Goal: Task Accomplishment & Management: Complete application form

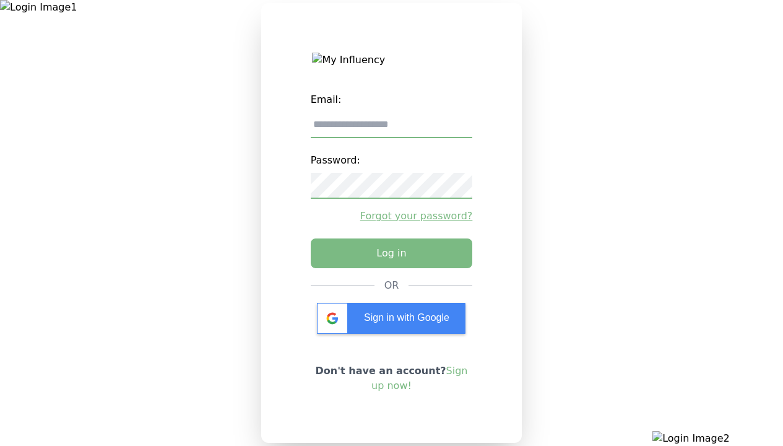
click at [391, 129] on input "email" at bounding box center [392, 125] width 162 height 26
type input "**********"
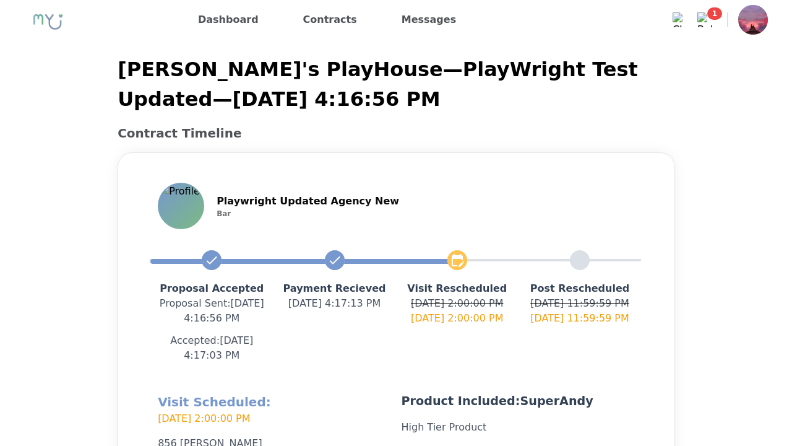
scroll to position [295, 0]
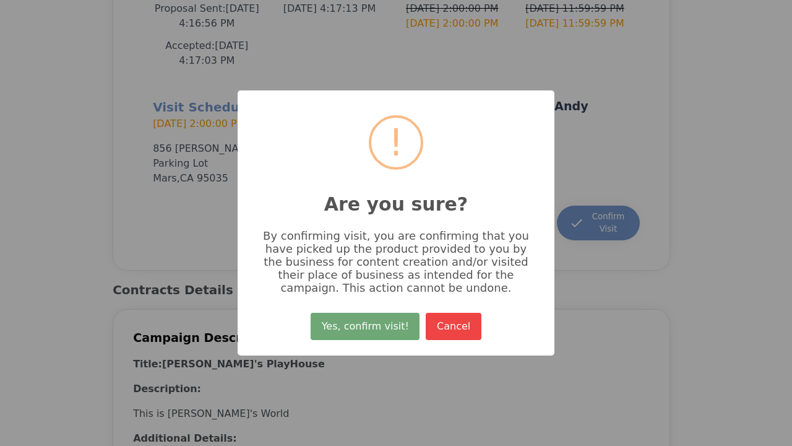
click at [367, 330] on button "Yes, confirm visit!" at bounding box center [365, 325] width 109 height 27
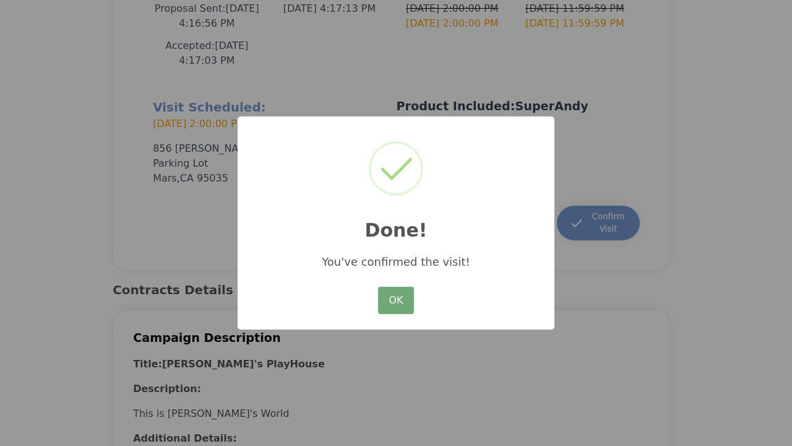
click at [396, 301] on button "OK" at bounding box center [396, 300] width 36 height 27
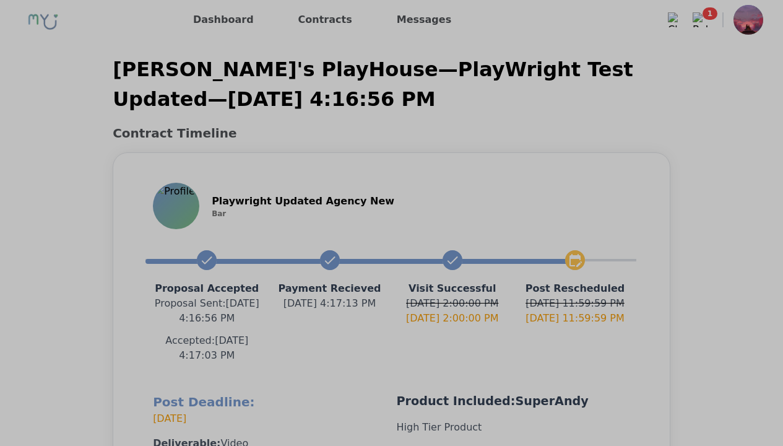
scroll to position [280, 0]
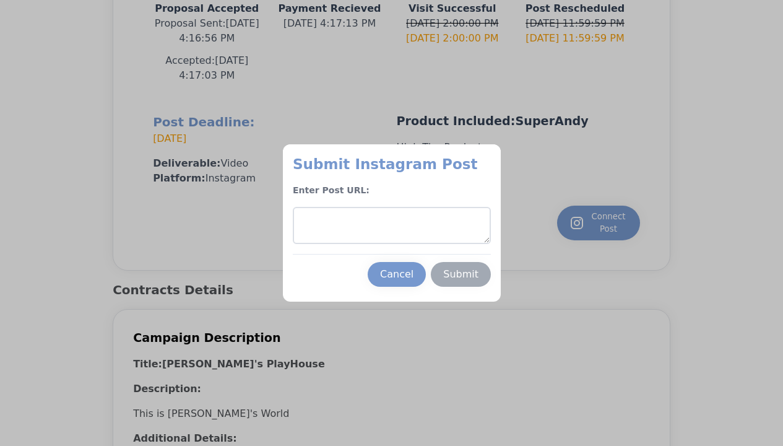
click at [391, 225] on textarea at bounding box center [392, 225] width 198 height 37
type textarea "**********"
click at [460, 274] on div "Submit" at bounding box center [460, 274] width 35 height 15
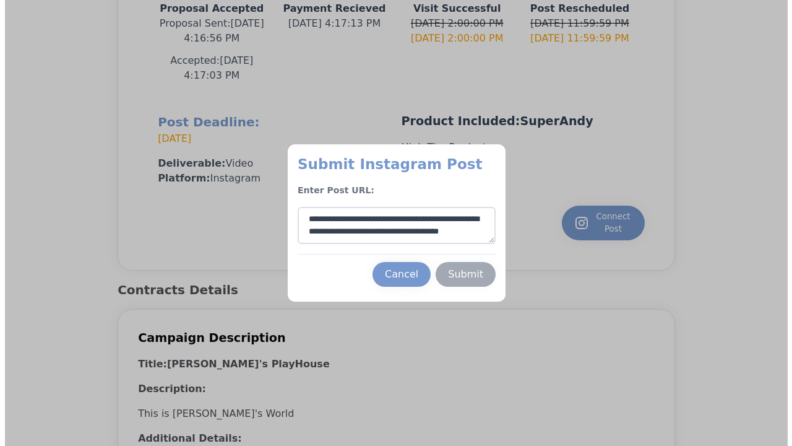
scroll to position [19, 0]
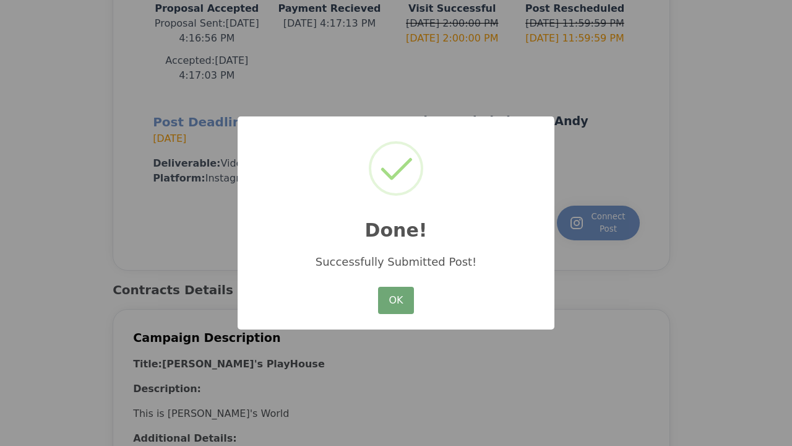
click at [396, 301] on button "OK" at bounding box center [396, 300] width 36 height 27
